Goal: Entertainment & Leisure: Consume media (video, audio)

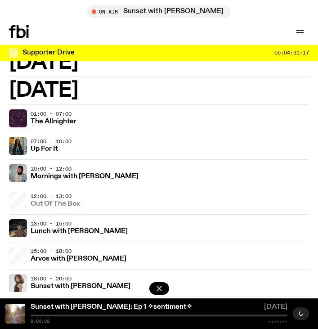
scroll to position [1059, 0]
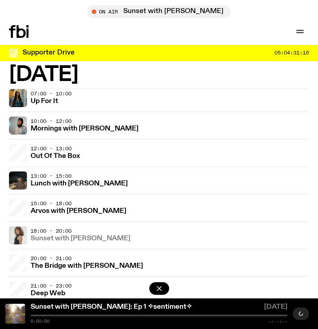
click at [73, 241] on h3 "Sunset with [PERSON_NAME]" at bounding box center [81, 239] width 100 height 7
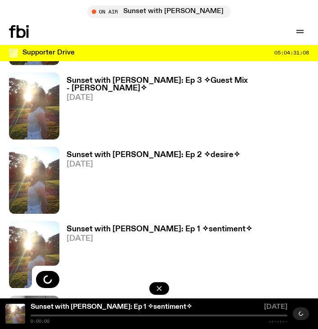
scroll to position [790, 0]
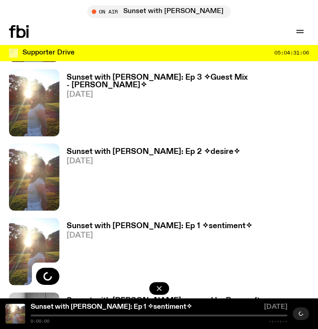
click at [143, 77] on h3 "Sunset with [PERSON_NAME]: Ep 3 ✧Guest Mix - [PERSON_NAME]✧" at bounding box center [188, 81] width 243 height 15
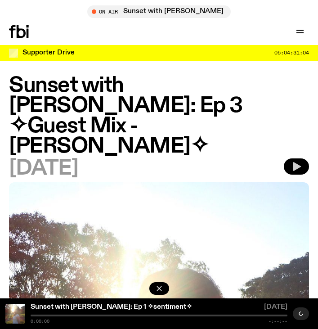
click at [302, 161] on icon "button" at bounding box center [296, 166] width 11 height 11
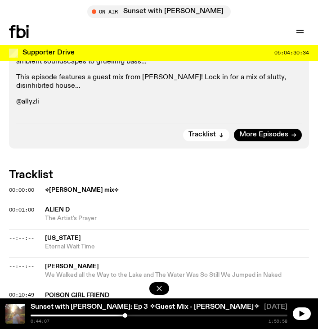
scroll to position [613, 0]
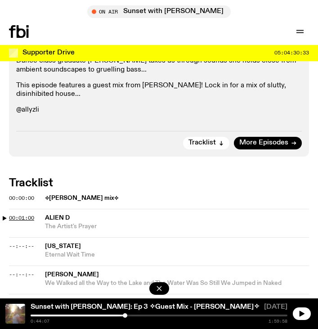
click at [23, 214] on span "00:01:00" at bounding box center [21, 217] width 25 height 7
click at [36, 316] on div at bounding box center [159, 316] width 257 height 2
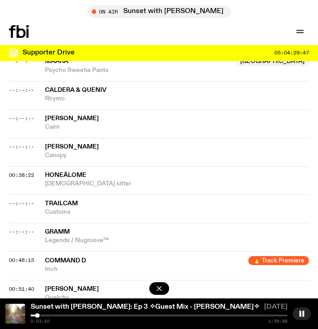
scroll to position [912, 0]
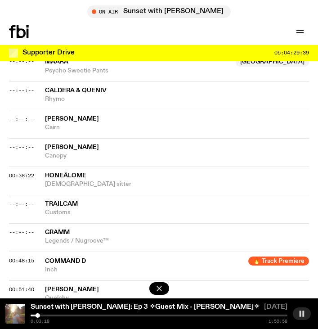
click at [305, 313] on icon "button" at bounding box center [302, 313] width 7 height 7
